Goal: Task Accomplishment & Management: Use online tool/utility

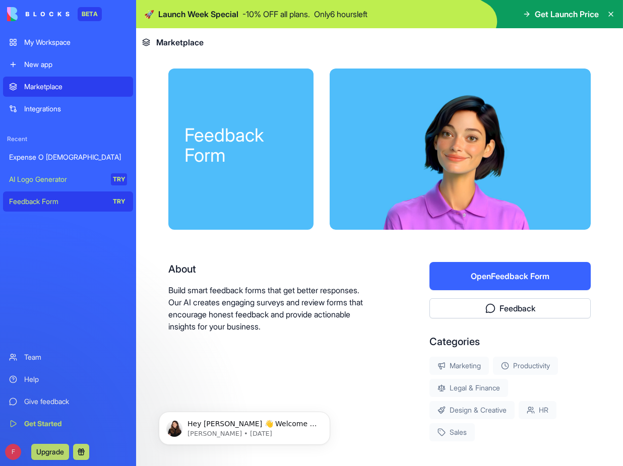
click at [55, 455] on button "Upgrade" at bounding box center [50, 452] width 38 height 16
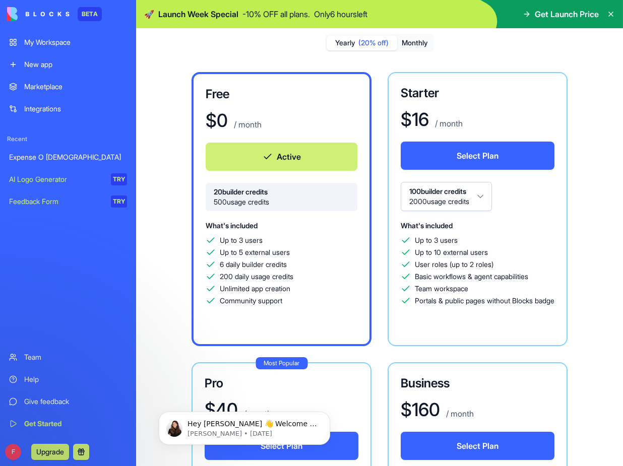
scroll to position [78, 0]
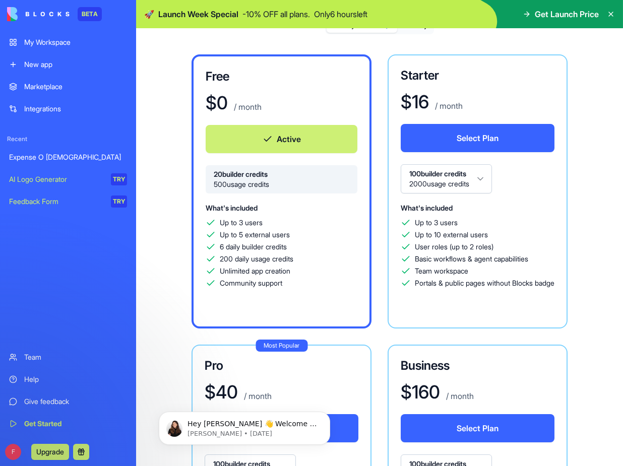
click at [45, 157] on div "Expense O [DEMOGRAPHIC_DATA]" at bounding box center [68, 157] width 118 height 10
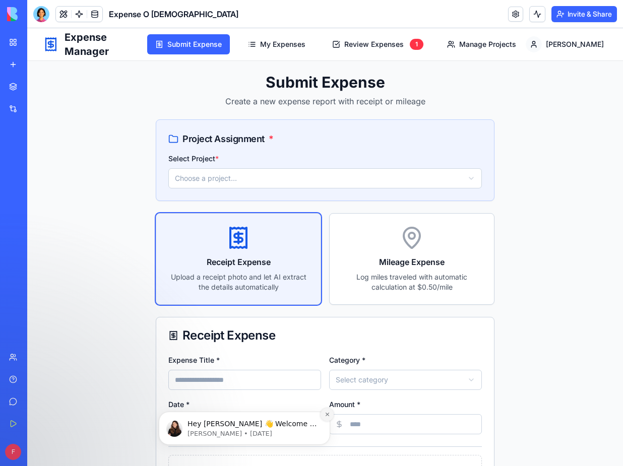
click at [326, 415] on icon "Dismiss notification" at bounding box center [328, 415] width 6 height 6
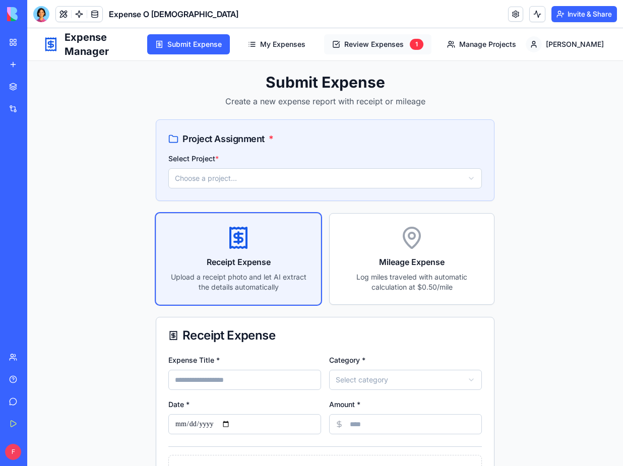
click at [407, 43] on button "Review Expenses 1" at bounding box center [377, 44] width 107 height 20
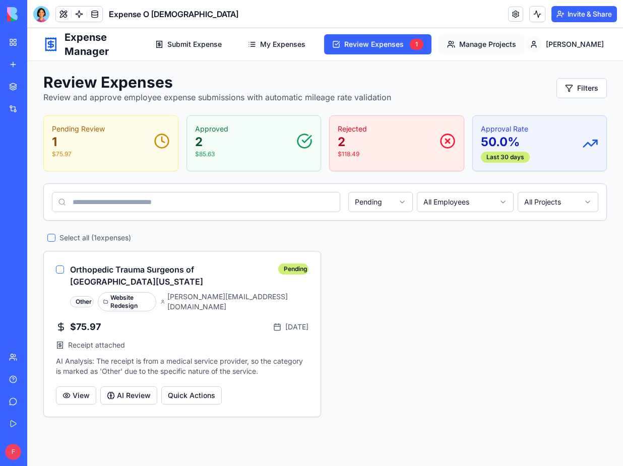
click at [523, 44] on button "Manage Projects" at bounding box center [481, 44] width 85 height 20
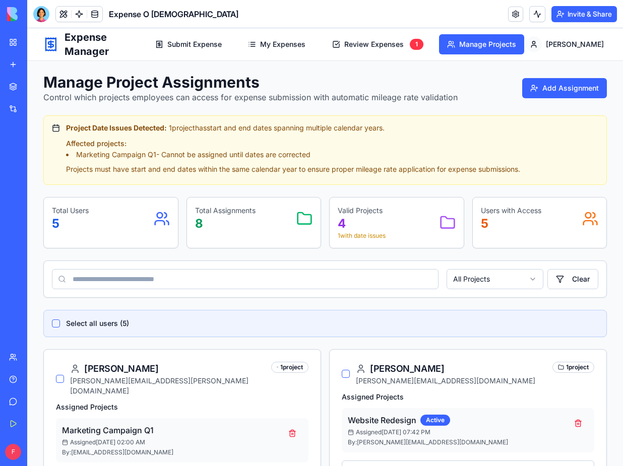
click at [374, 238] on p "1 with date issues" at bounding box center [362, 236] width 48 height 8
click at [37, 159] on div "Expense O [DEMOGRAPHIC_DATA]" at bounding box center [23, 157] width 28 height 10
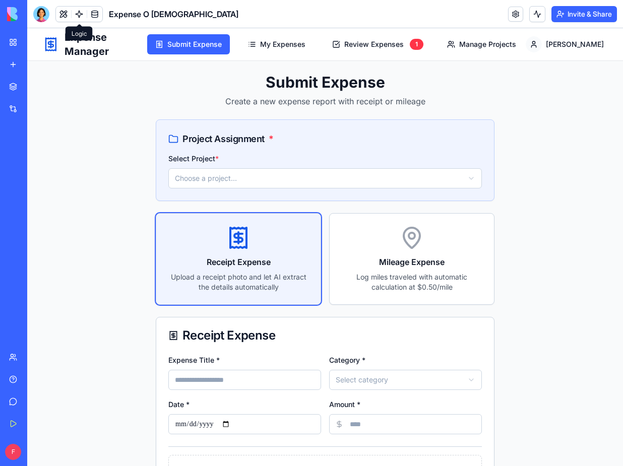
click at [76, 15] on link at bounding box center [79, 14] width 15 height 15
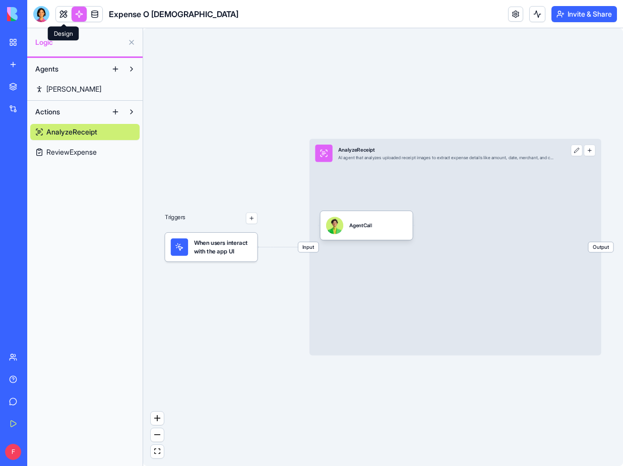
click at [60, 12] on link at bounding box center [63, 14] width 15 height 15
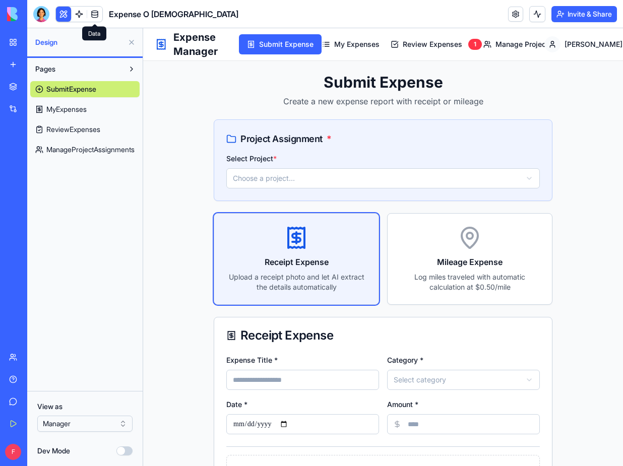
click at [96, 15] on link at bounding box center [94, 14] width 15 height 15
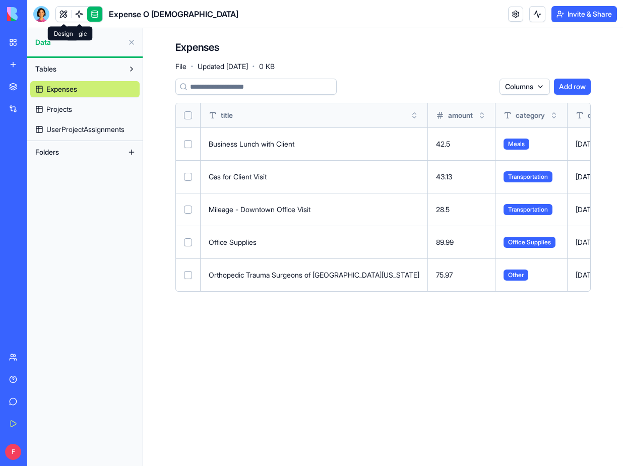
click at [62, 13] on link at bounding box center [63, 14] width 15 height 15
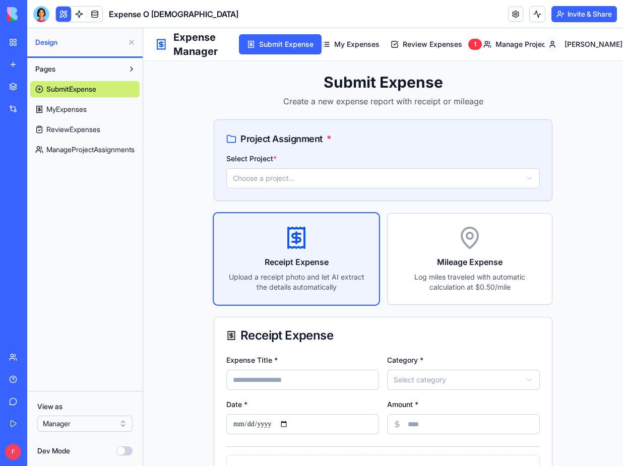
click at [121, 451] on button "Dev Mode" at bounding box center [124, 450] width 16 height 9
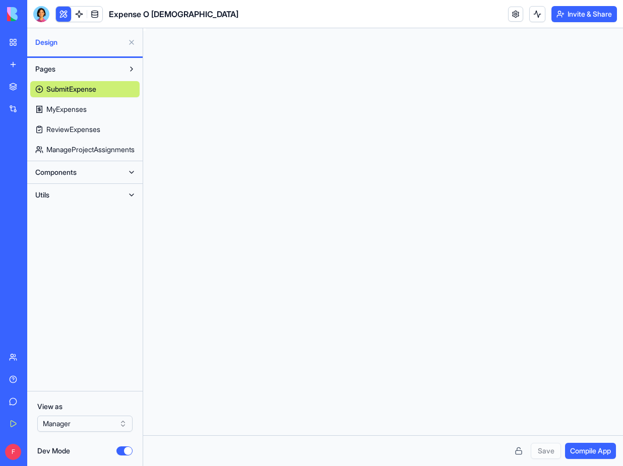
scroll to position [73, 0]
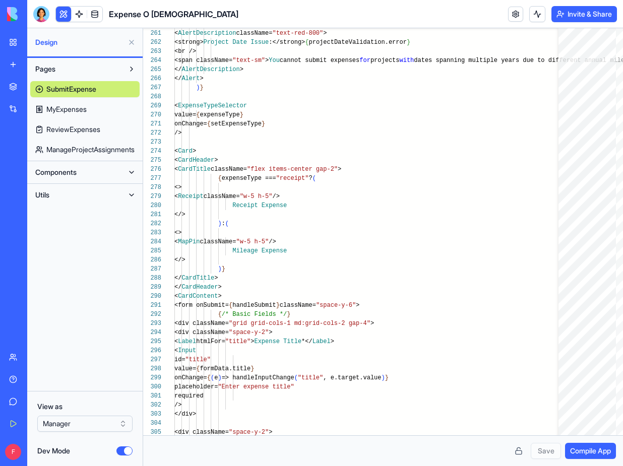
click at [126, 453] on button "Dev Mode" at bounding box center [124, 450] width 16 height 9
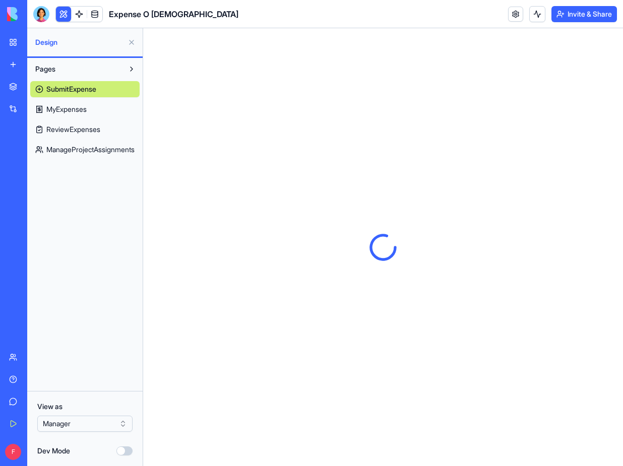
scroll to position [0, 0]
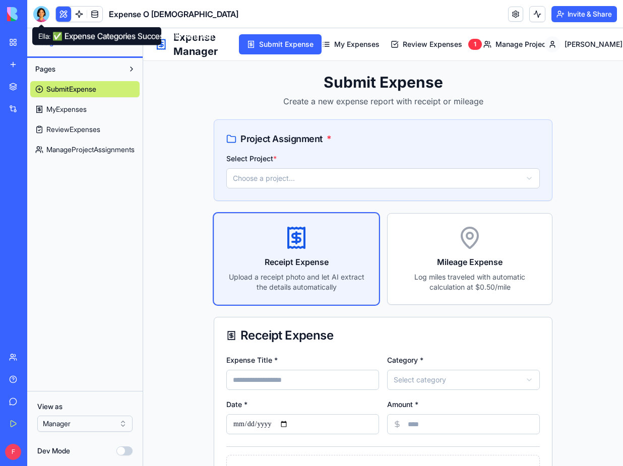
click at [39, 18] on div at bounding box center [41, 14] width 16 height 16
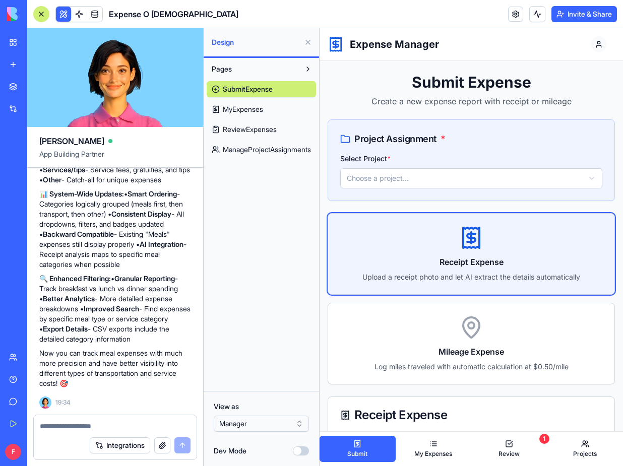
scroll to position [3869, 0]
click at [70, 428] on textarea at bounding box center [115, 426] width 151 height 10
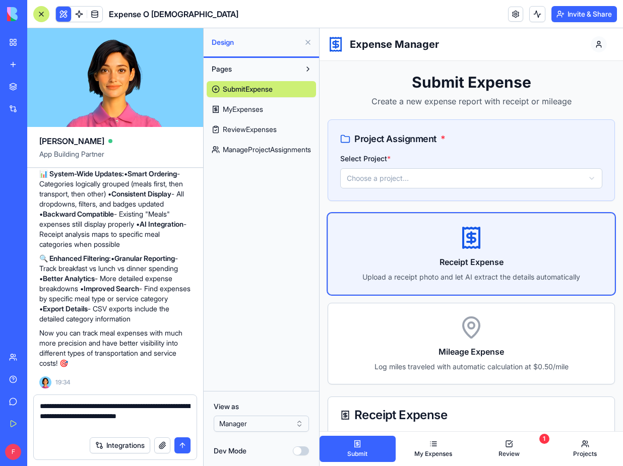
type textarea "**********"
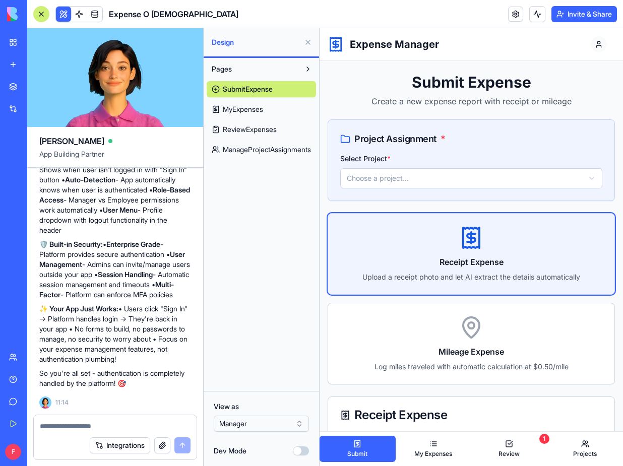
scroll to position [4357, 0]
click at [70, 428] on textarea at bounding box center [115, 426] width 151 height 10
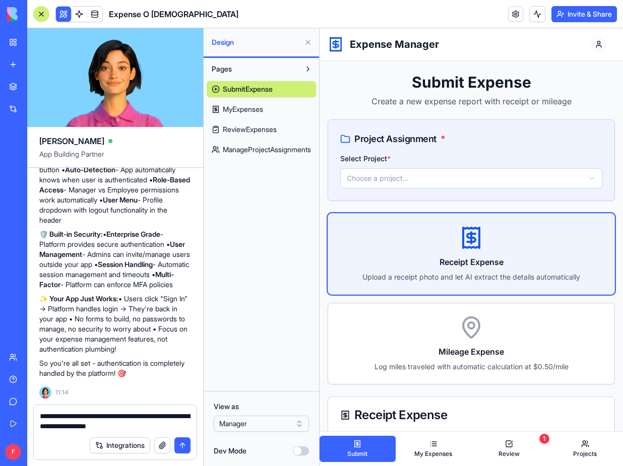
type textarea "**********"
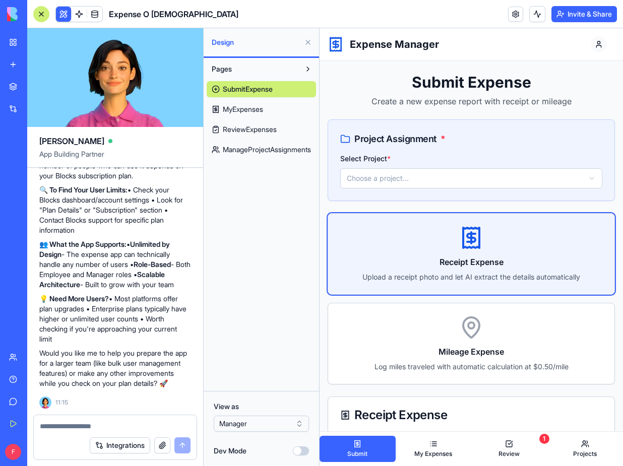
scroll to position [4722, 0]
click at [567, 19] on button "Invite & Share" at bounding box center [584, 14] width 66 height 16
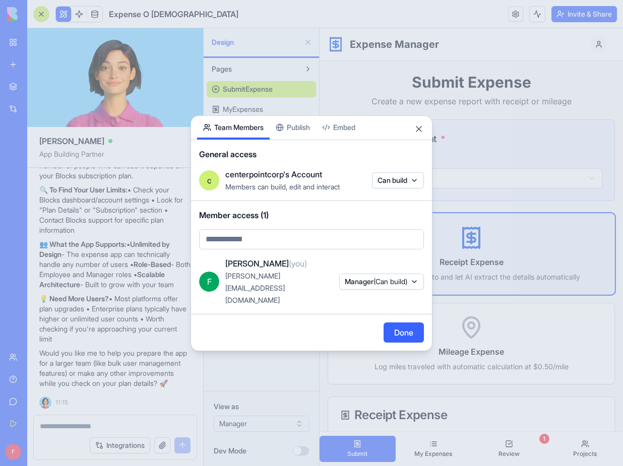
click at [387, 284] on span "(Can build)" at bounding box center [390, 281] width 34 height 9
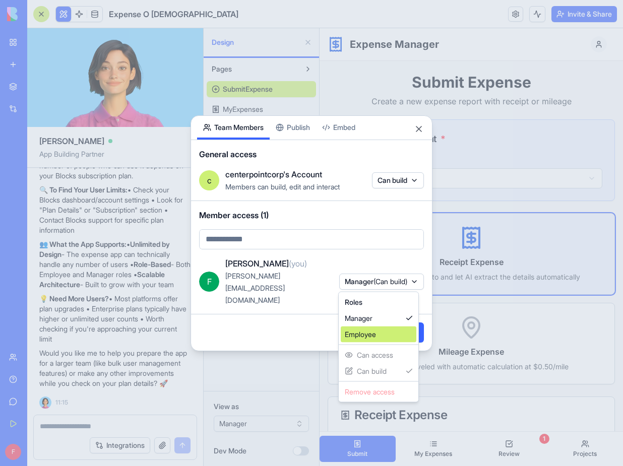
click at [360, 335] on div "Employee" at bounding box center [379, 335] width 76 height 16
click at [306, 323] on div at bounding box center [311, 233] width 623 height 466
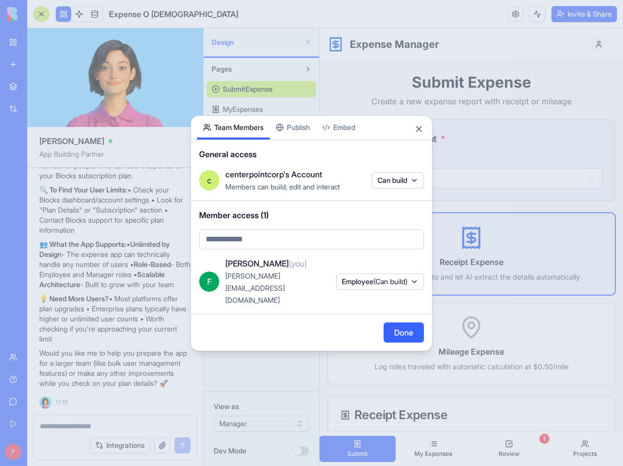
click at [284, 253] on body "BETA My Workspace New app Marketplace Integrations Recent Expense O Rama AI Log…" at bounding box center [311, 233] width 623 height 466
click at [374, 283] on body "BETA My Workspace New app Marketplace Integrations Recent Expense O Rama AI Log…" at bounding box center [311, 233] width 623 height 466
click at [374, 283] on span "(Can build)" at bounding box center [390, 281] width 34 height 9
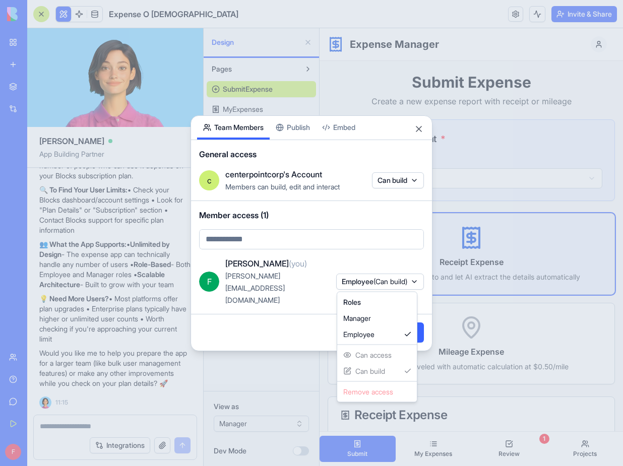
click at [369, 354] on div "Roles Manager Employee Can access Can build Remove access" at bounding box center [377, 347] width 81 height 111
click at [366, 303] on div "Roles" at bounding box center [377, 302] width 76 height 16
click at [366, 317] on div "Manager" at bounding box center [377, 318] width 76 height 16
click at [368, 335] on div "Employee" at bounding box center [379, 335] width 76 height 16
click at [296, 143] on div at bounding box center [311, 233] width 623 height 466
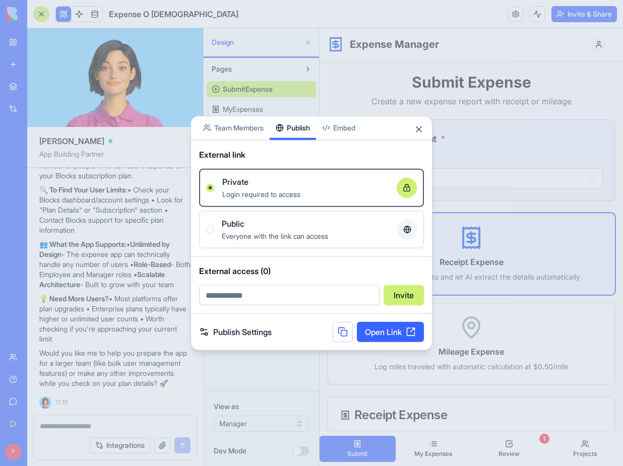
click at [298, 139] on div "Share App Team Members Publish Embed External link Private Login required to ac…" at bounding box center [311, 232] width 242 height 235
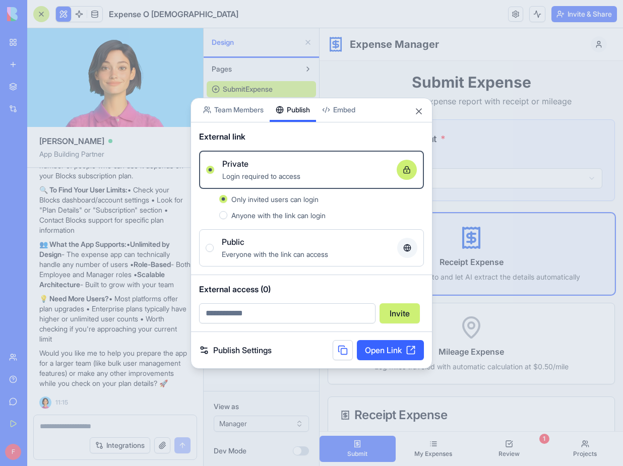
click at [211, 248] on button "Public Everyone with the link can access" at bounding box center [210, 248] width 8 height 8
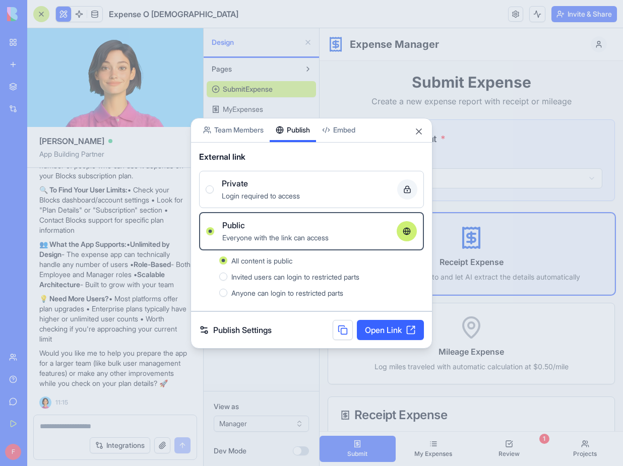
click at [225, 276] on button "Invited users can login to restricted parts" at bounding box center [223, 277] width 8 height 8
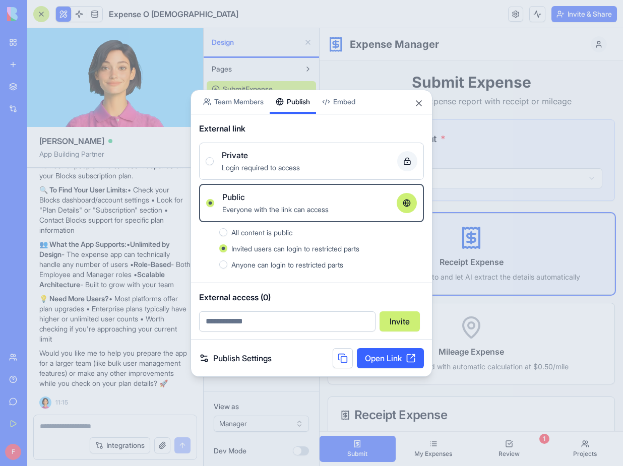
click at [260, 326] on input "email" at bounding box center [287, 321] width 176 height 20
type input "**********"
click at [261, 360] on link "Publish Settings" at bounding box center [235, 358] width 73 height 12
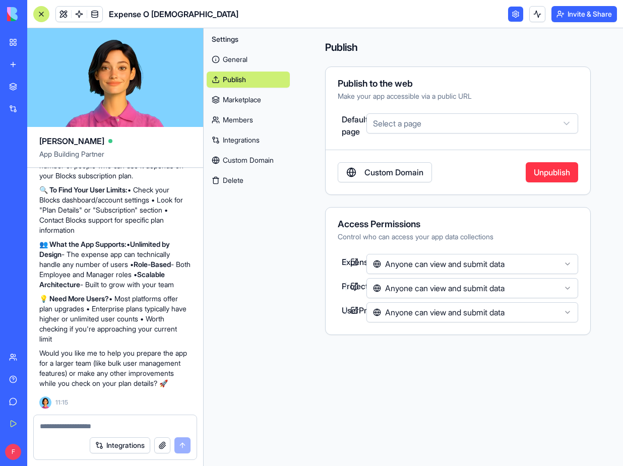
click at [485, 125] on html "BETA My Workspace New app Marketplace Integrations Recent Expense O Rama AI Log…" at bounding box center [311, 233] width 623 height 466
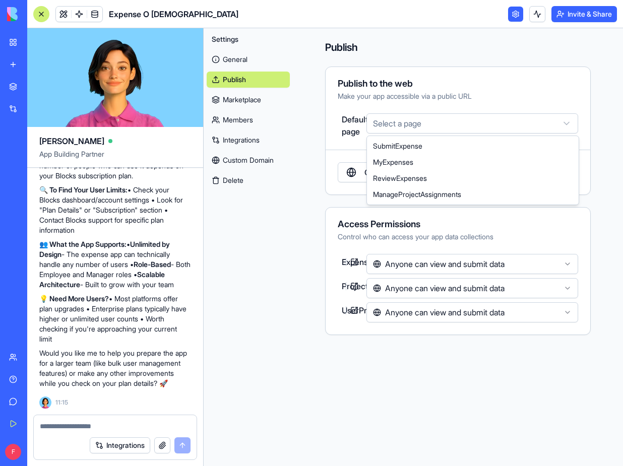
select select "**********"
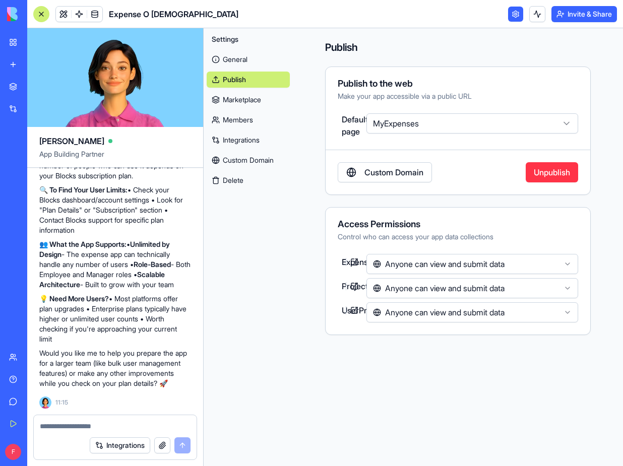
click at [524, 263] on html "BETA My Workspace New app Marketplace Integrations Recent Expense O Rama AI Log…" at bounding box center [311, 233] width 623 height 466
click at [508, 290] on html "BETA My Workspace New app Marketplace Integrations Recent Expense O Rama AI Log…" at bounding box center [311, 233] width 623 height 466
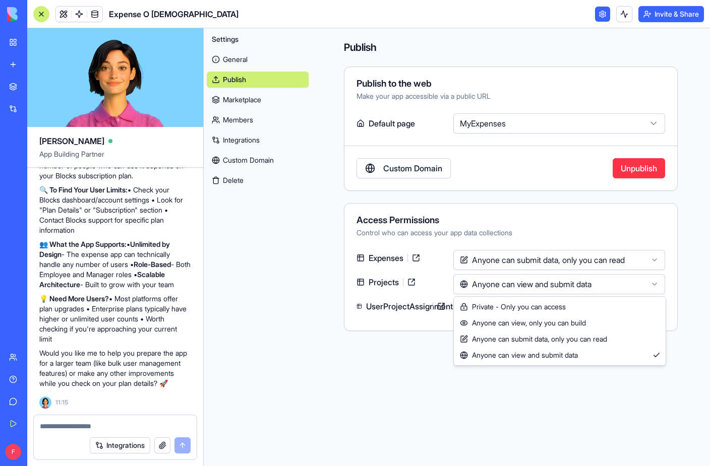
click at [622, 287] on html "BETA My Workspace New app Marketplace Integrations Recent Expense O Rama AI Log…" at bounding box center [355, 233] width 710 height 466
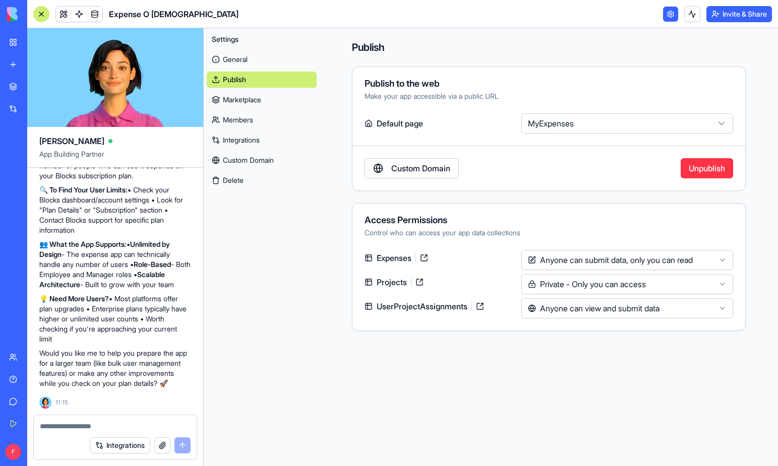
click at [622, 283] on html "BETA My Workspace New app Marketplace Integrations Recent Expense O Rama AI Log…" at bounding box center [389, 233] width 778 height 466
click at [622, 311] on html "BETA My Workspace New app Marketplace Integrations Recent Expense O Rama AI Log…" at bounding box center [389, 233] width 778 height 466
click at [622, 260] on html "BETA My Workspace New app Marketplace Integrations Recent Expense O Rama AI Log…" at bounding box center [389, 233] width 778 height 466
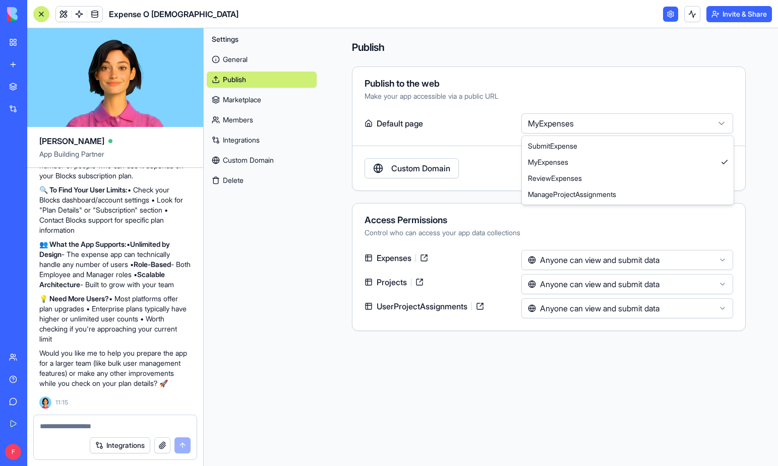
click at [622, 126] on html "BETA My Workspace New app Marketplace Integrations Recent Expense O Rama AI Log…" at bounding box center [389, 233] width 778 height 466
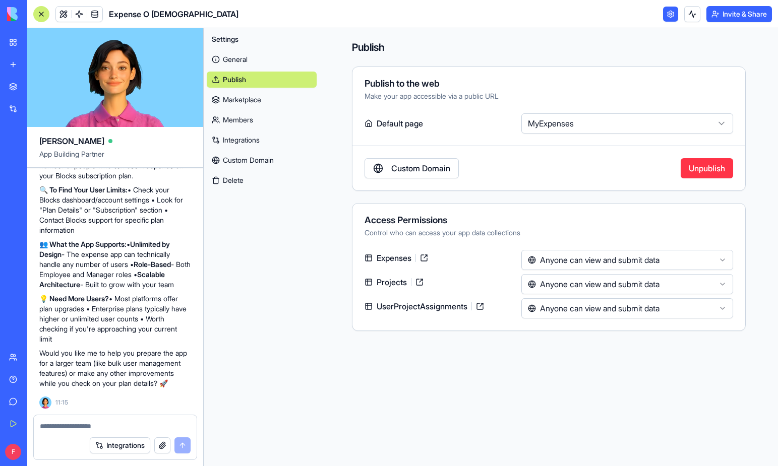
click at [622, 46] on html "BETA My Workspace New app Marketplace Integrations Recent Expense O Rama AI Log…" at bounding box center [389, 233] width 778 height 466
click at [622, 13] on button "Invite & Share" at bounding box center [739, 14] width 66 height 16
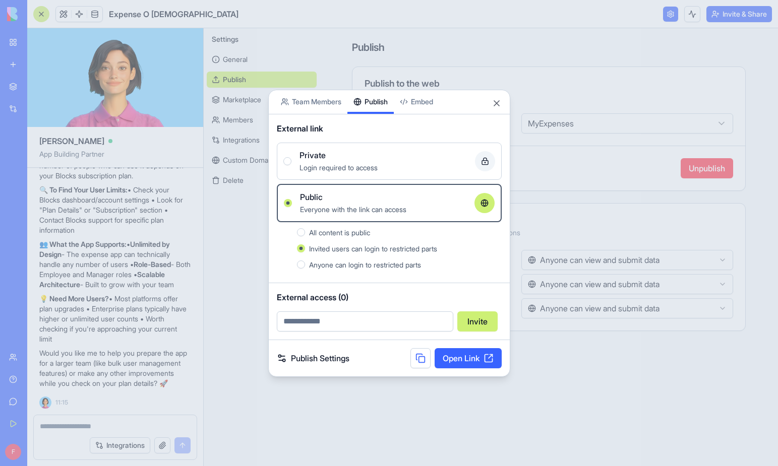
click at [463, 359] on link "Open Link" at bounding box center [467, 358] width 67 height 20
click at [301, 232] on button "All content is public" at bounding box center [301, 232] width 8 height 8
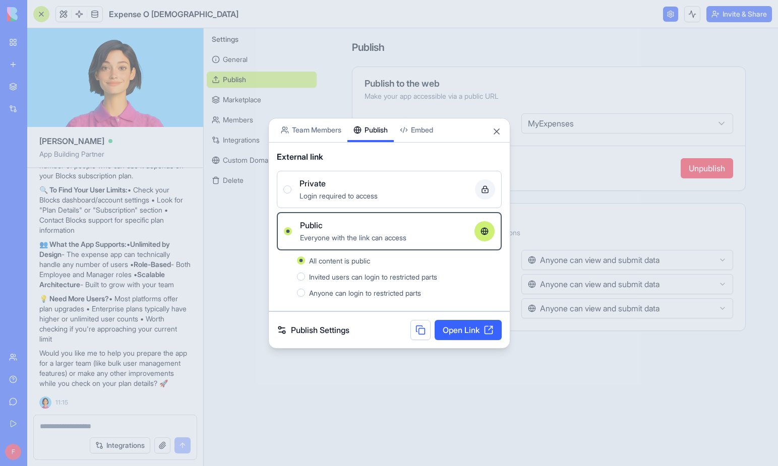
click at [315, 326] on link "Publish Settings" at bounding box center [313, 330] width 73 height 12
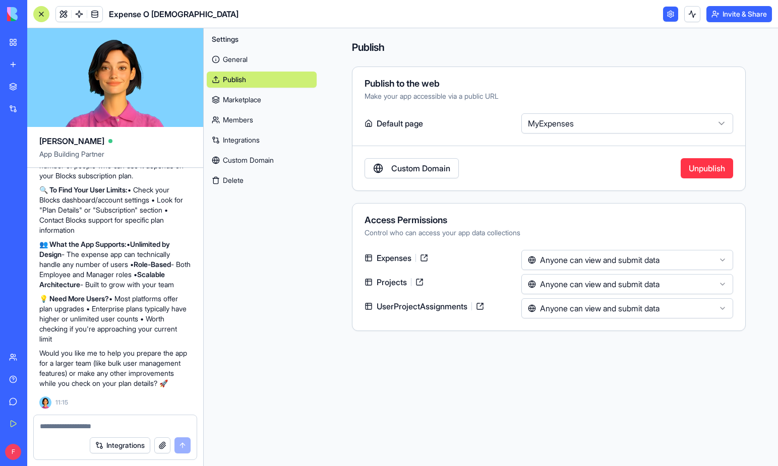
click at [622, 169] on button "Unpublish" at bounding box center [706, 168] width 52 height 20
click at [622, 169] on button "Publish" at bounding box center [704, 168] width 57 height 20
click at [238, 59] on link "General" at bounding box center [262, 59] width 110 height 16
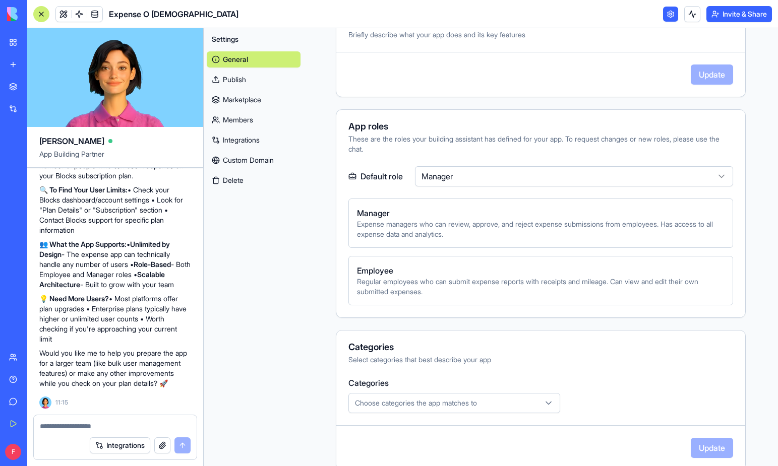
scroll to position [369, 0]
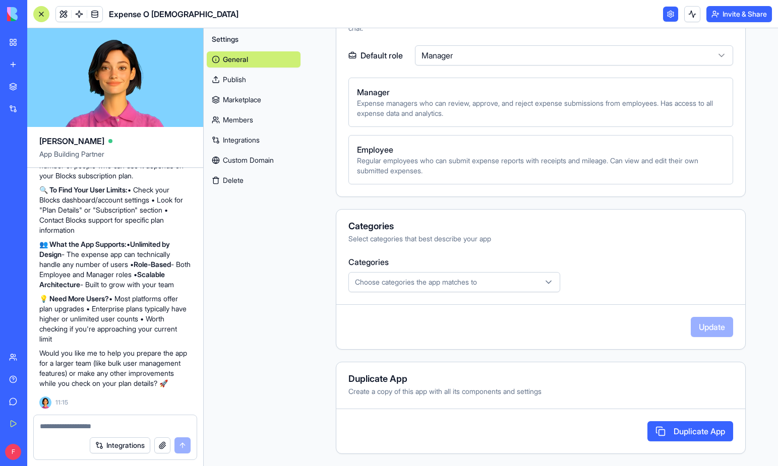
click at [234, 81] on link "Publish" at bounding box center [254, 80] width 94 height 16
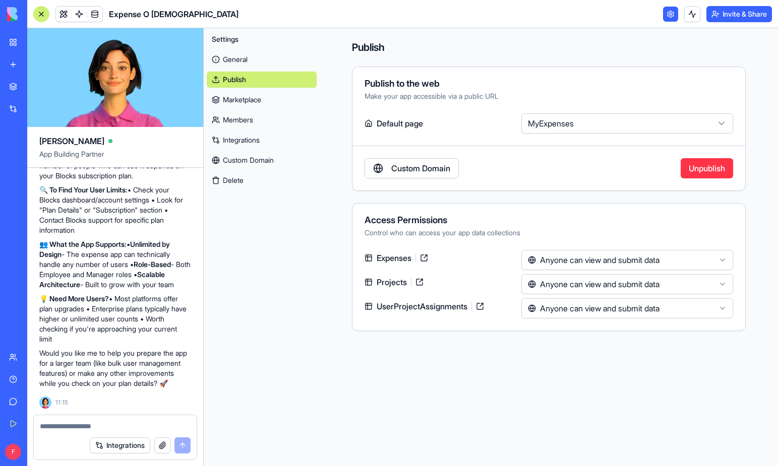
click at [238, 118] on link "Members" at bounding box center [262, 120] width 110 height 16
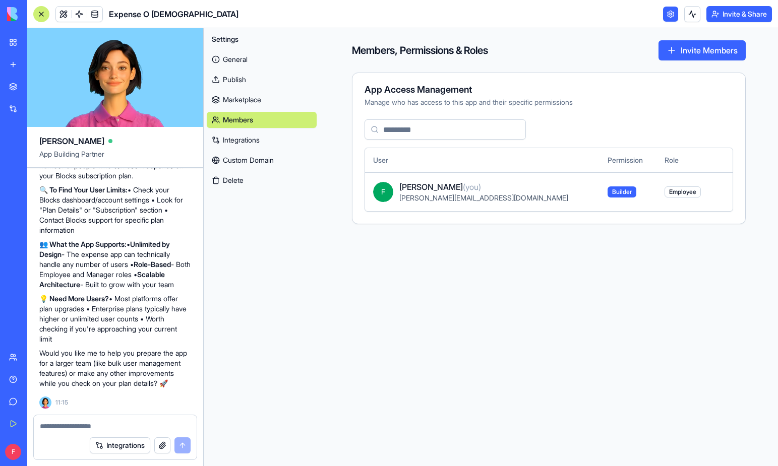
click at [238, 142] on link "Integrations" at bounding box center [262, 140] width 110 height 16
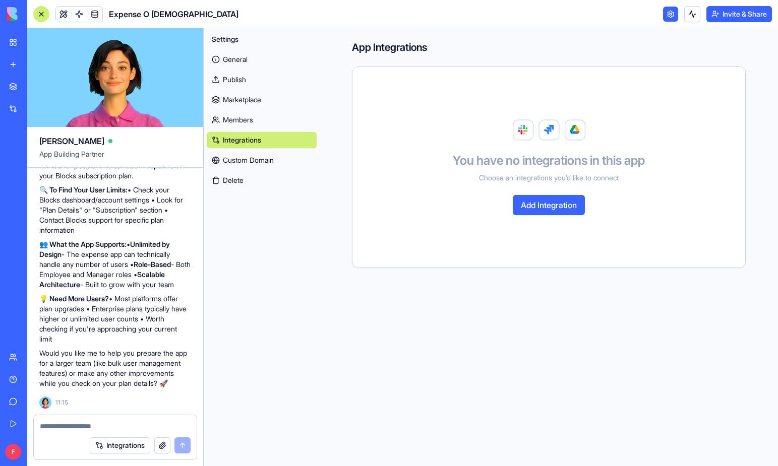
click at [234, 99] on link "Marketplace" at bounding box center [262, 100] width 110 height 16
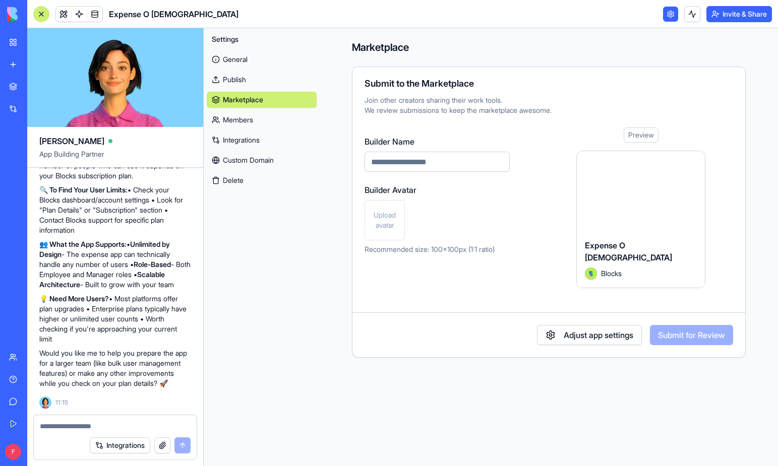
click at [234, 78] on link "Publish" at bounding box center [262, 80] width 110 height 16
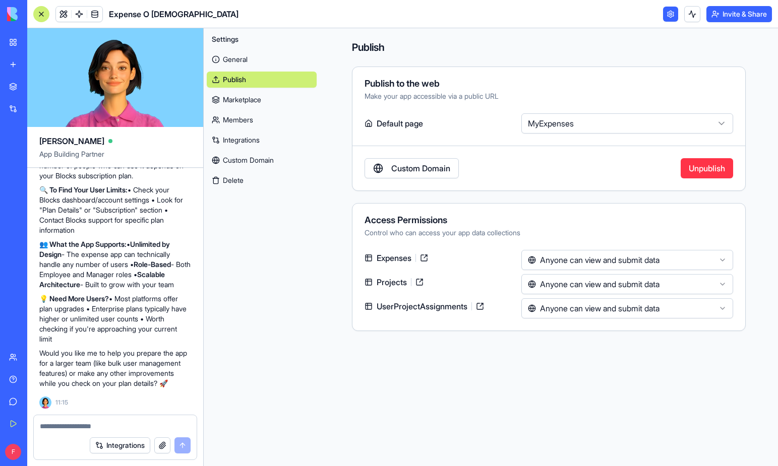
click at [236, 59] on link "General" at bounding box center [262, 59] width 110 height 16
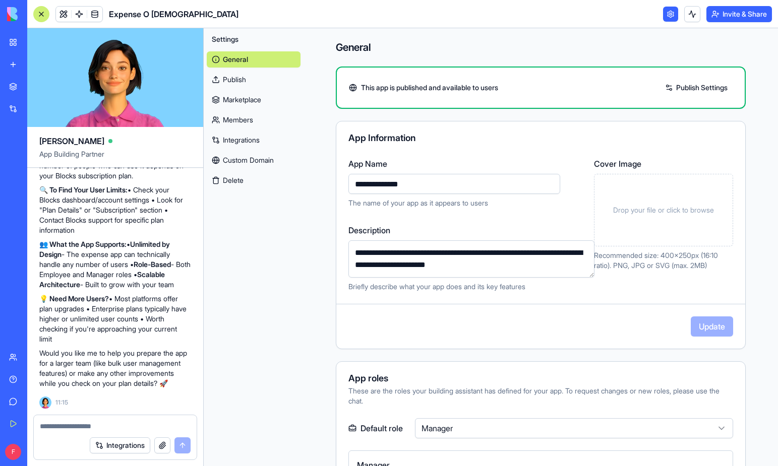
click at [622, 16] on button "Invite & Share" at bounding box center [739, 14] width 66 height 16
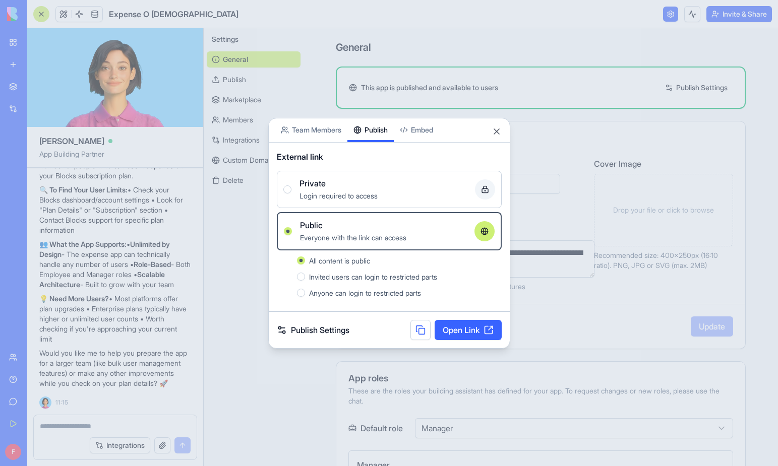
click at [418, 333] on button at bounding box center [420, 330] width 20 height 20
click at [496, 129] on button "Close" at bounding box center [496, 131] width 10 height 10
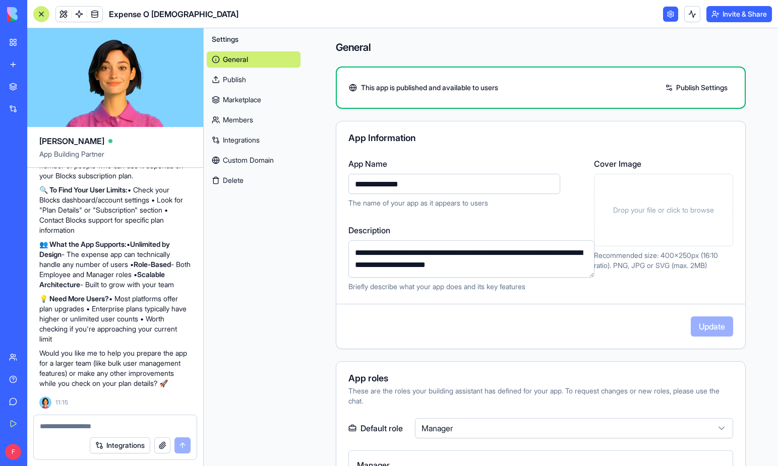
click at [58, 428] on textarea at bounding box center [115, 426] width 151 height 10
type textarea "**********"
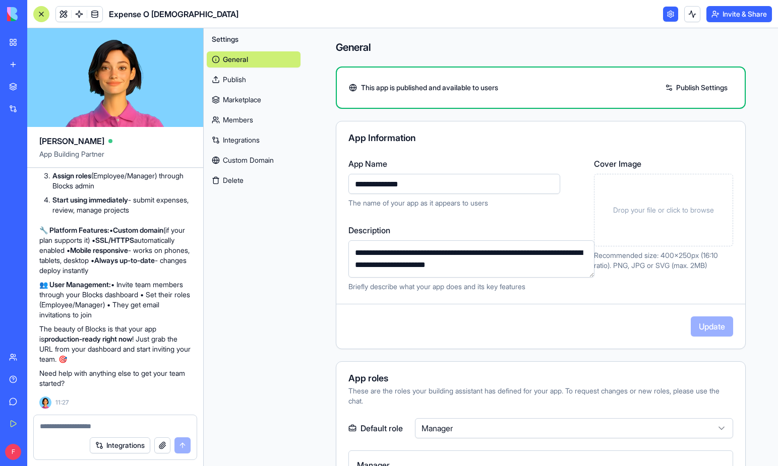
scroll to position [5061, 0]
click at [37, 160] on div "Expense O [DEMOGRAPHIC_DATA]" at bounding box center [23, 157] width 28 height 10
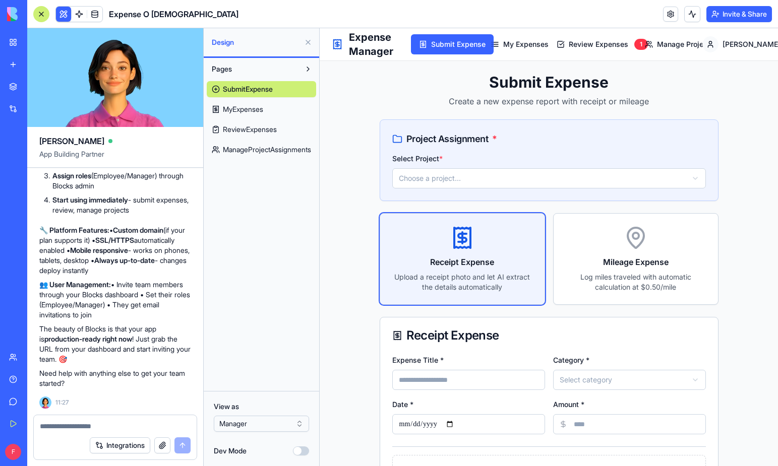
click at [274, 425] on html "BETA My Workspace New app Marketplace Integrations Recent Expense O Rama AI Log…" at bounding box center [389, 233] width 778 height 466
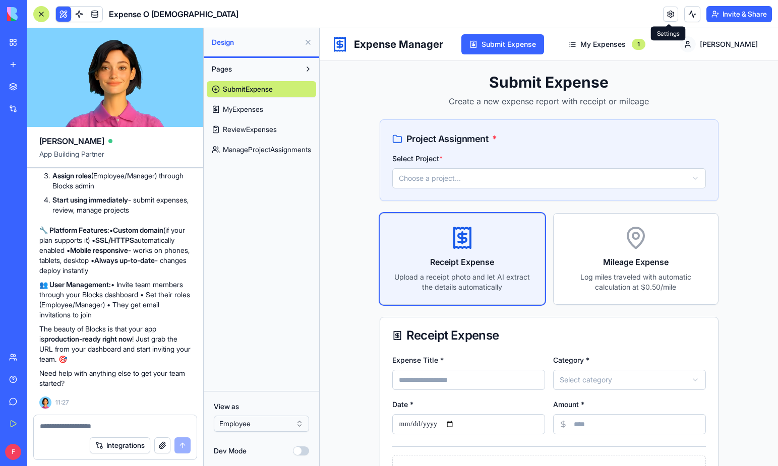
click at [622, 16] on link at bounding box center [670, 14] width 15 height 15
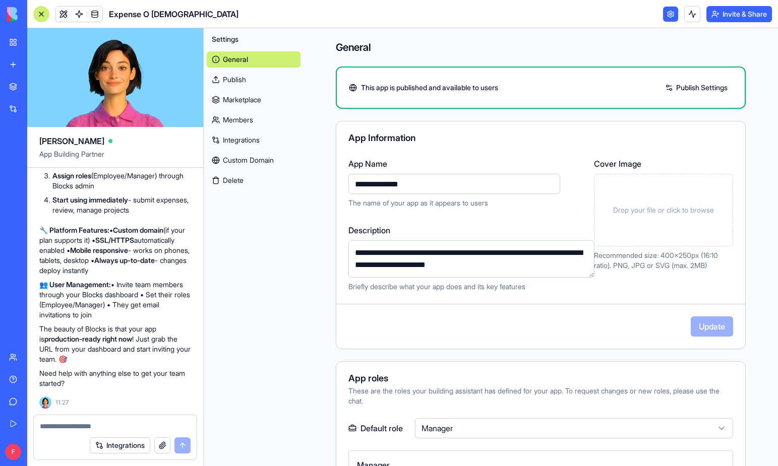
click at [243, 80] on link "Publish" at bounding box center [254, 80] width 94 height 16
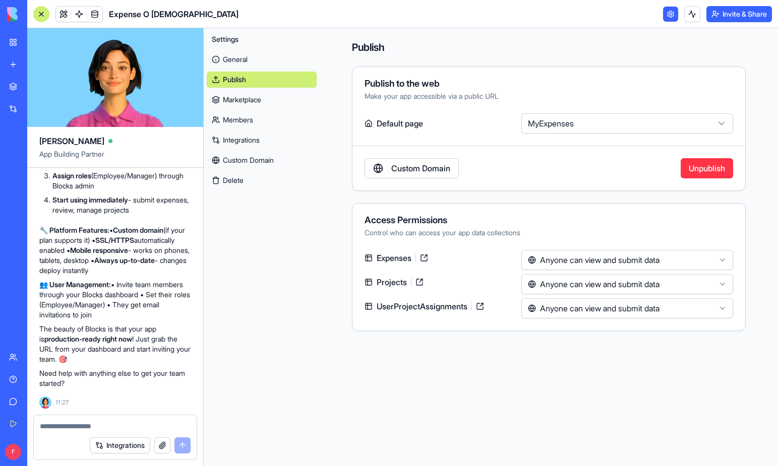
click at [18, 43] on link "My Workspace" at bounding box center [23, 42] width 40 height 20
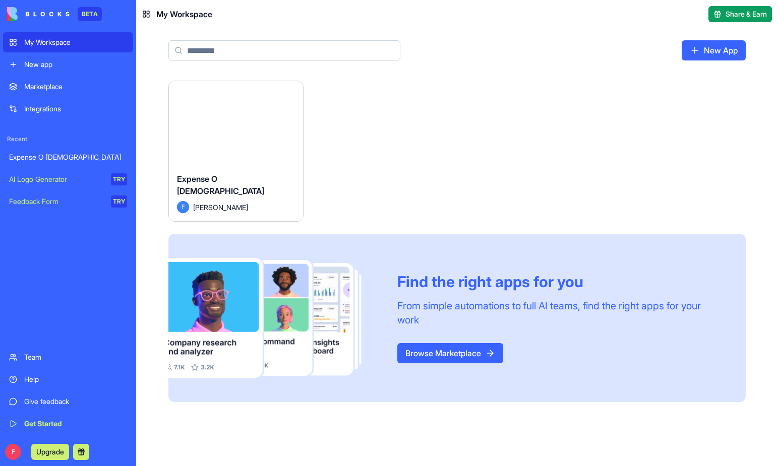
click at [251, 125] on button "Launch" at bounding box center [236, 123] width 76 height 20
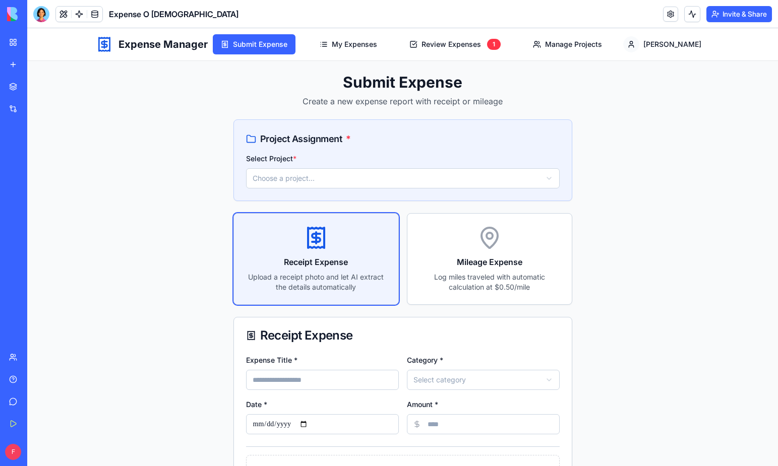
click at [622, 14] on button "Invite & Share" at bounding box center [739, 14] width 66 height 16
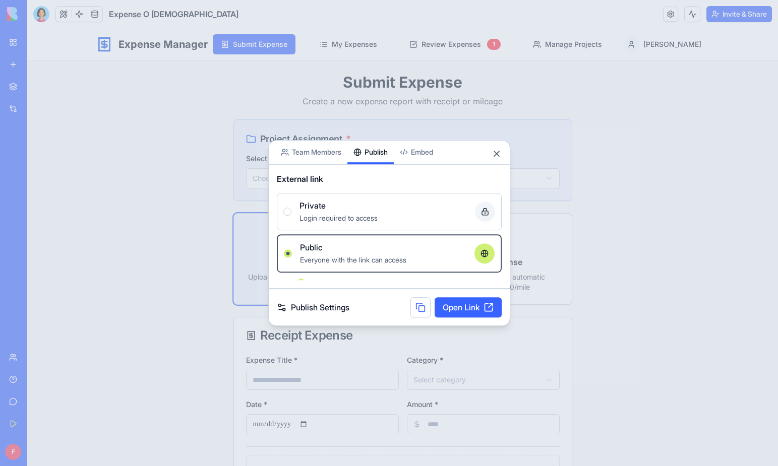
click at [380, 141] on button "Publish" at bounding box center [370, 153] width 46 height 24
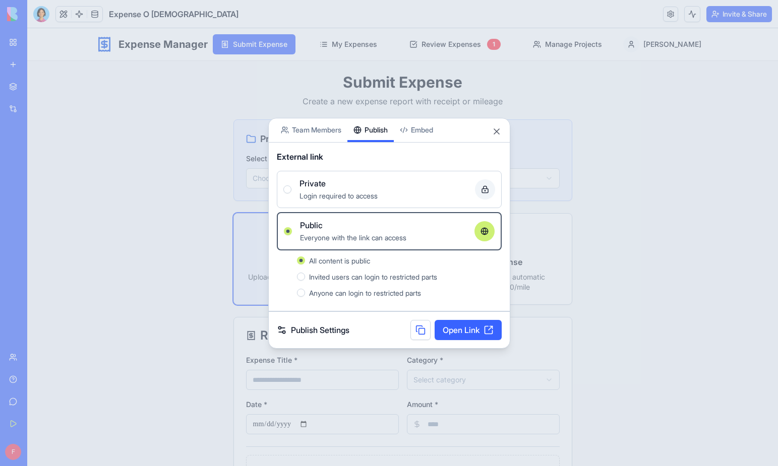
click at [483, 331] on link "Open Link" at bounding box center [467, 330] width 67 height 20
click at [479, 329] on link "Open Link" at bounding box center [467, 330] width 67 height 20
click at [424, 199] on div "Login required to access" at bounding box center [382, 195] width 167 height 12
click at [291, 194] on button "Private Login required to access" at bounding box center [287, 189] width 8 height 8
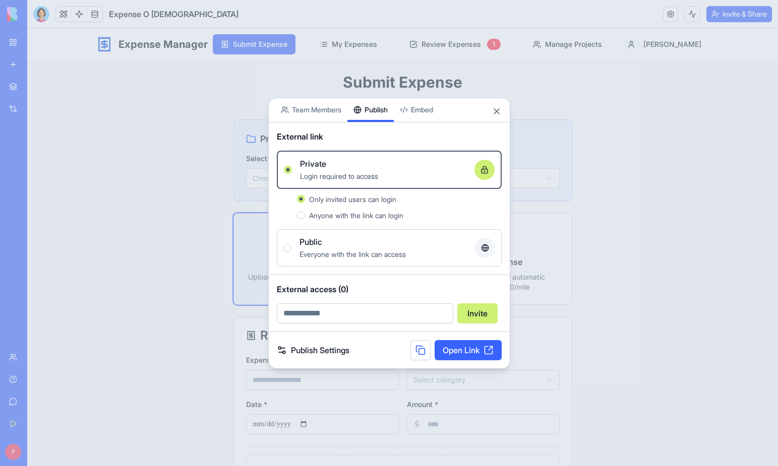
click at [344, 213] on span "Anyone with the link can login" at bounding box center [356, 215] width 94 height 9
click at [305, 213] on button "Anyone with the link can login" at bounding box center [301, 215] width 8 height 8
click at [461, 353] on link "Open Link" at bounding box center [467, 350] width 67 height 20
click at [421, 112] on body "BETA My Workspace New app Marketplace Integrations Recent Expense O Rama AI Log…" at bounding box center [389, 233] width 778 height 466
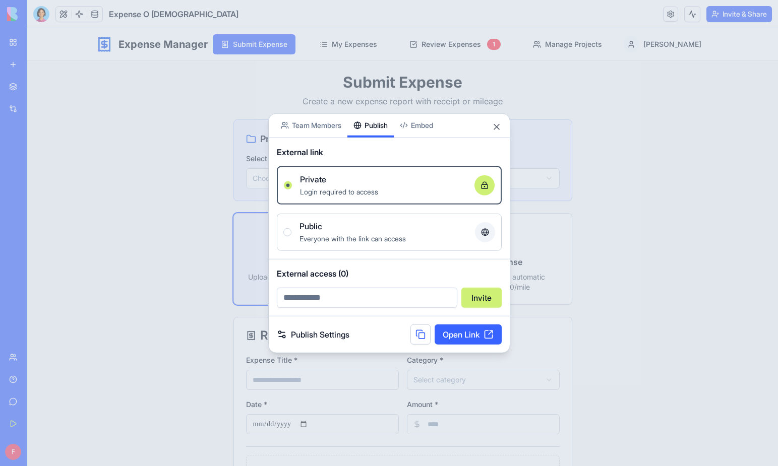
click at [375, 134] on button "Publish" at bounding box center [370, 125] width 46 height 24
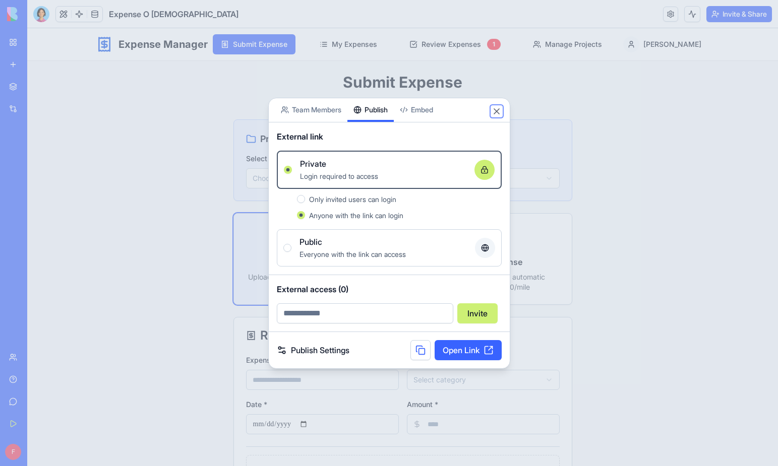
click at [495, 111] on button "Close" at bounding box center [496, 111] width 10 height 10
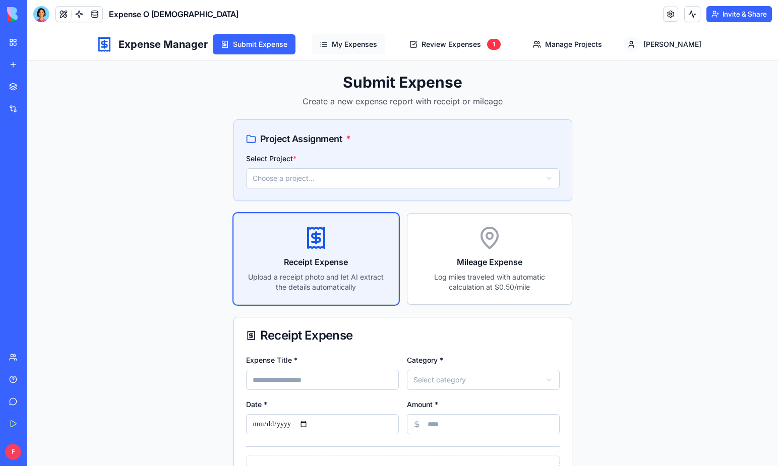
click at [382, 42] on button "My Expenses" at bounding box center [348, 44] width 74 height 20
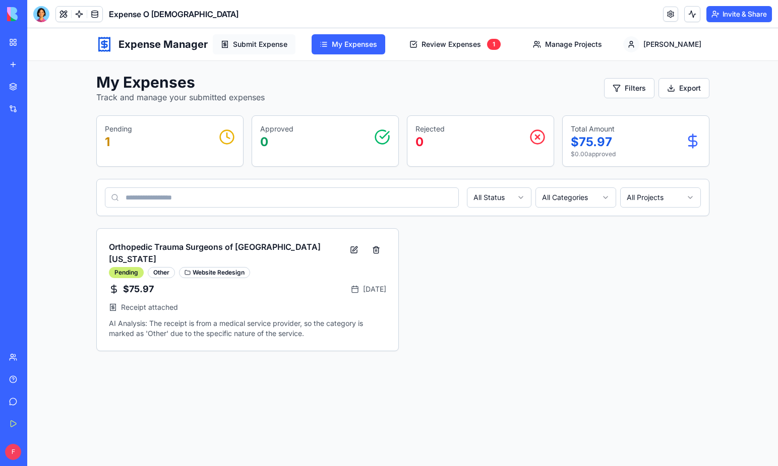
click at [276, 40] on button "Submit Expense" at bounding box center [254, 44] width 83 height 20
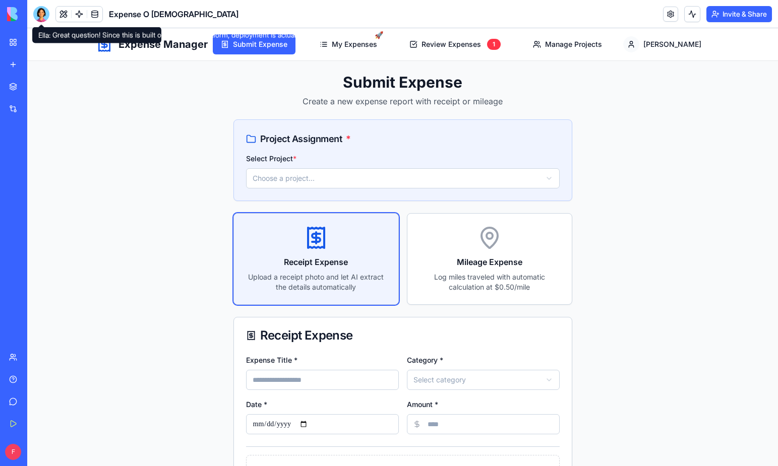
click at [39, 13] on div at bounding box center [41, 14] width 16 height 16
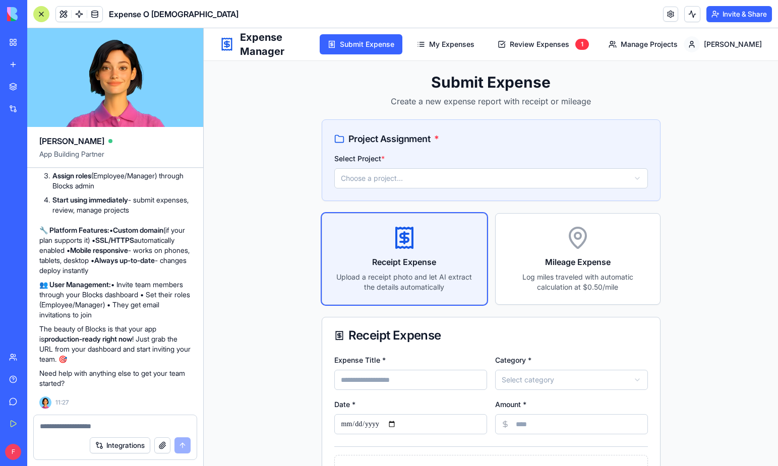
click at [74, 428] on textarea at bounding box center [115, 426] width 151 height 10
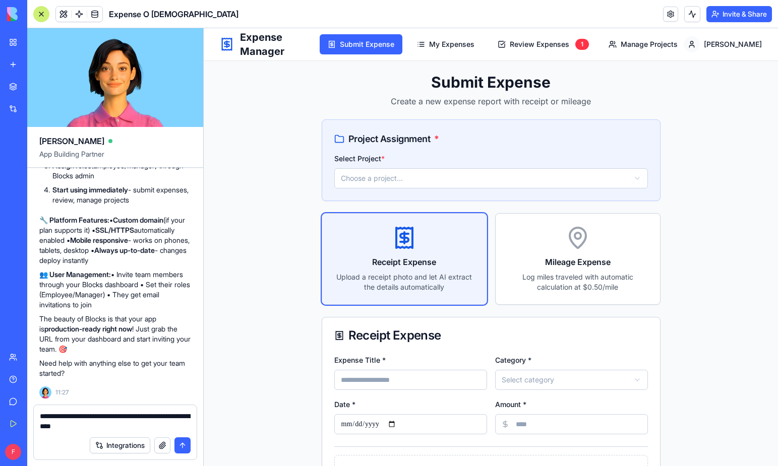
type textarea "**********"
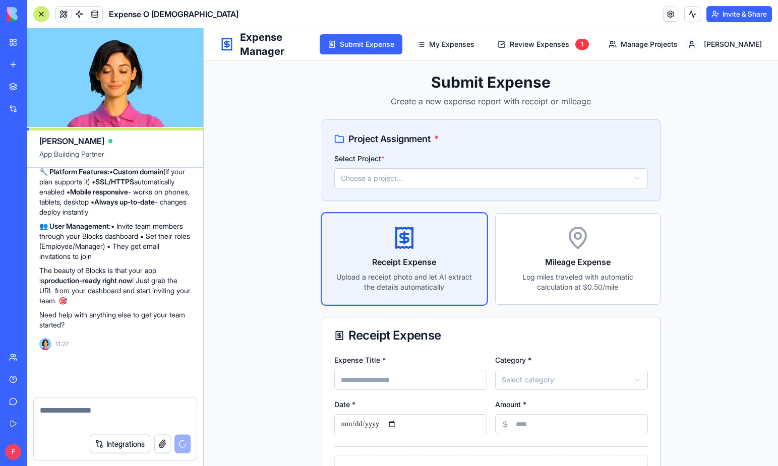
scroll to position [5286, 0]
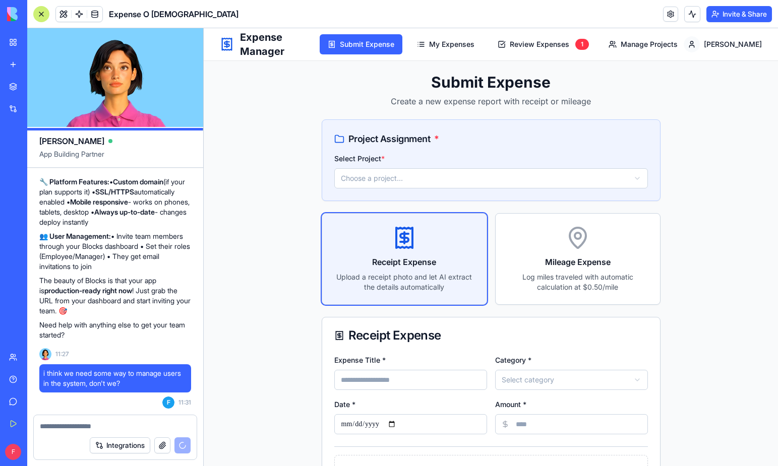
click at [58, 427] on textarea at bounding box center [115, 426] width 151 height 10
click at [60, 427] on textarea at bounding box center [115, 426] width 151 height 10
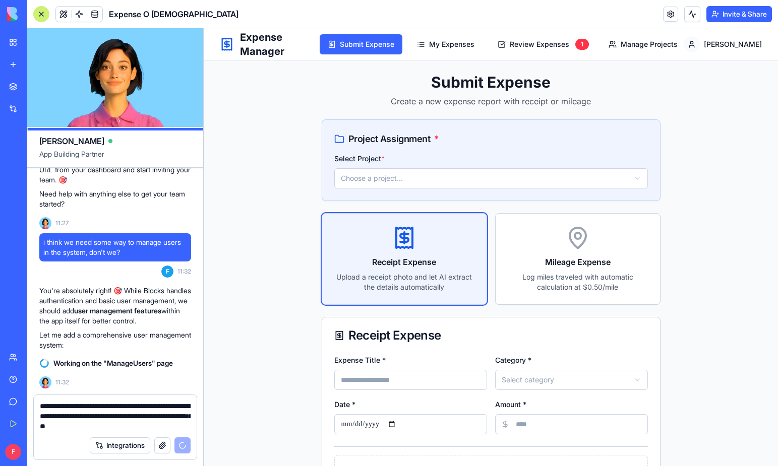
scroll to position [5427, 0]
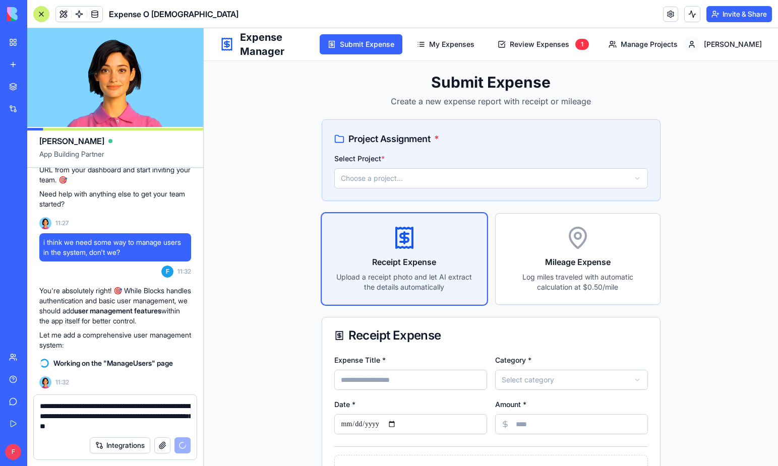
type textarea "**********"
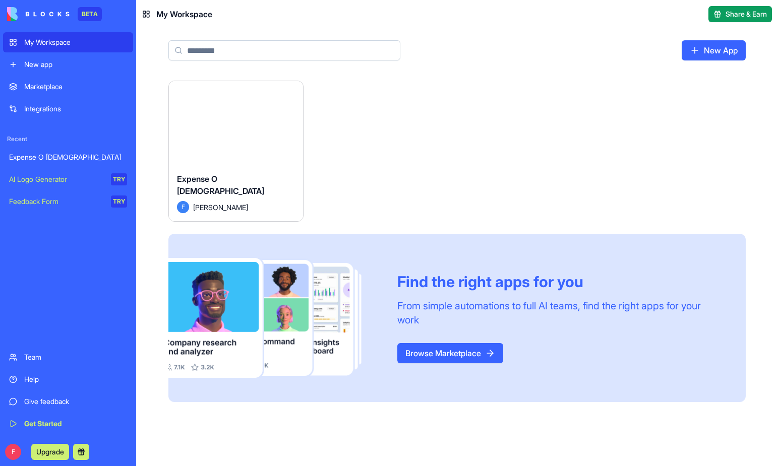
click at [248, 121] on button "Launch" at bounding box center [236, 123] width 76 height 20
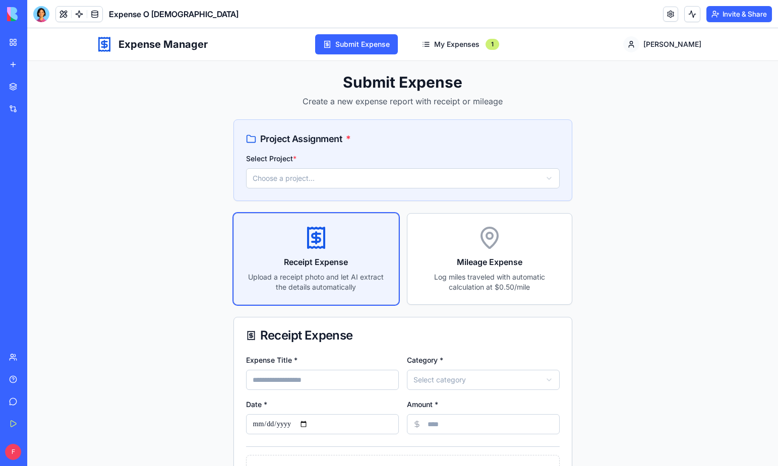
click at [546, 178] on html "**********" at bounding box center [402, 373] width 750 height 690
click at [627, 177] on html "**********" at bounding box center [402, 373] width 750 height 690
click at [482, 42] on button "My Expenses 1" at bounding box center [460, 44] width 93 height 20
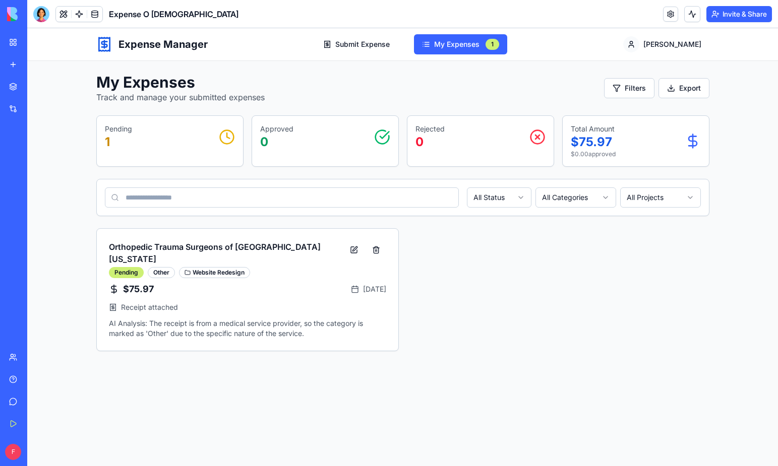
click at [476, 306] on div "Orthopedic Trauma Surgeons of [GEOGRAPHIC_DATA][US_STATE] Pending Other Website…" at bounding box center [402, 289] width 613 height 123
